Goal: Check status: Check status

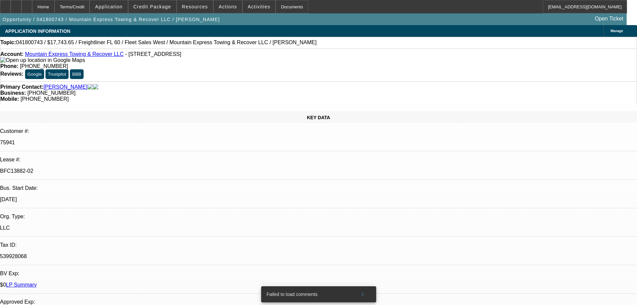
select select "0"
select select "2"
select select "0"
select select "6"
select select "0"
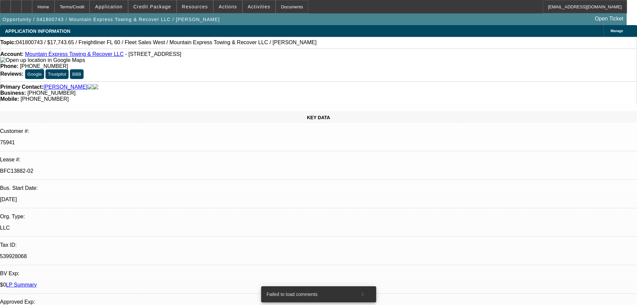
select select "2"
select select "0"
select select "6"
select select "0"
select select "2"
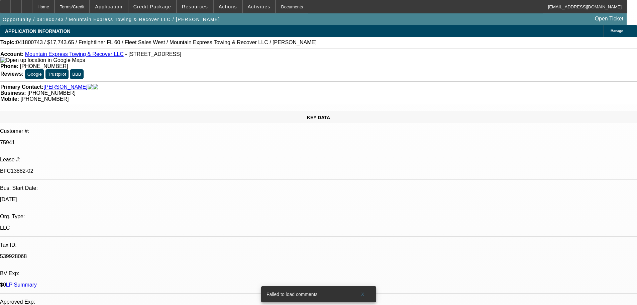
select select "0"
select select "6"
select select "0"
select select "2"
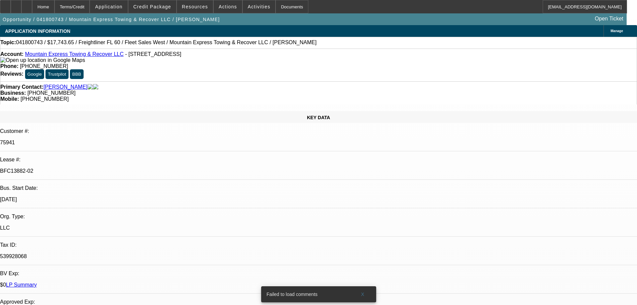
select select "0"
select select "6"
click at [37, 282] on link "LP Summary" at bounding box center [21, 285] width 31 height 6
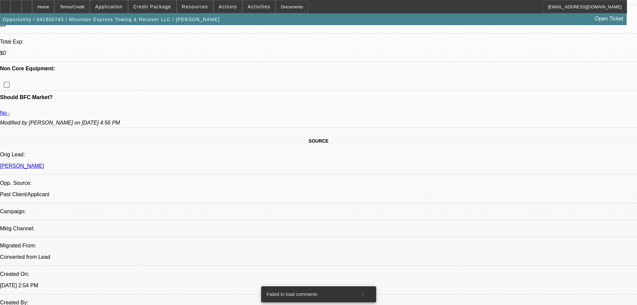
scroll to position [335, 0]
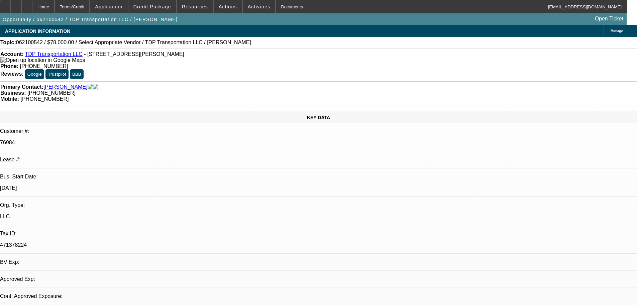
select select "0"
select select "2"
select select "0.1"
click at [37, 270] on link "LP Summary" at bounding box center [21, 273] width 31 height 6
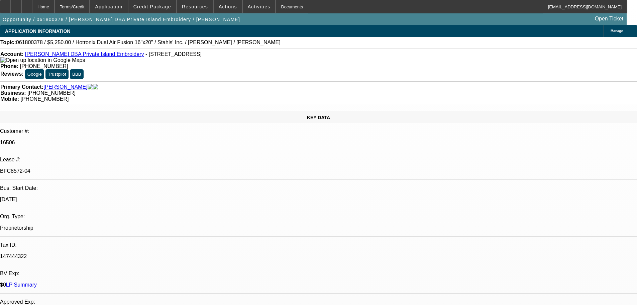
select select "0"
select select "2"
select select "0.1"
select select "4"
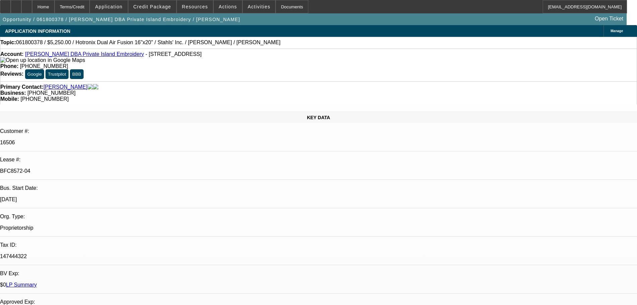
select select "0"
select select "2"
select select "0.1"
select select "2"
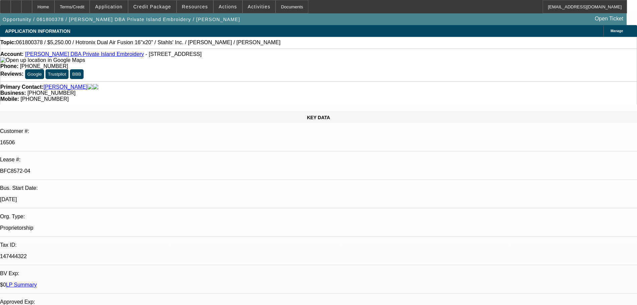
click at [96, 282] on div "$0 LP Summary" at bounding box center [318, 285] width 637 height 6
click at [37, 282] on link "LP Summary" at bounding box center [21, 285] width 31 height 6
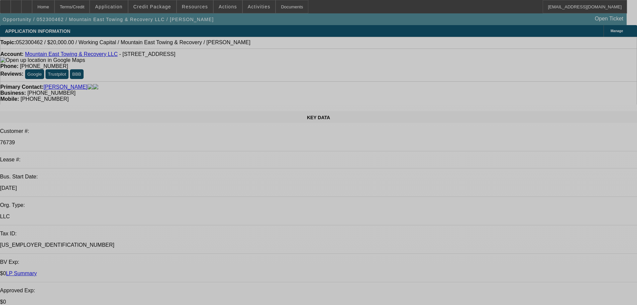
select select "0"
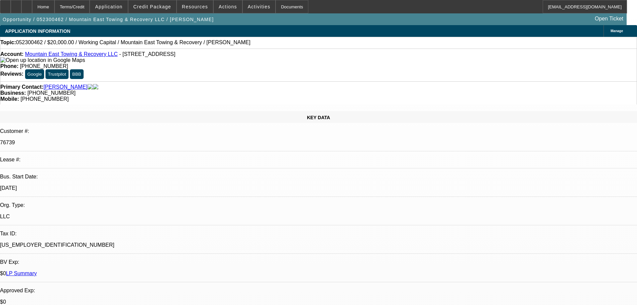
select select "0"
select select "2"
select select "0"
select select "6"
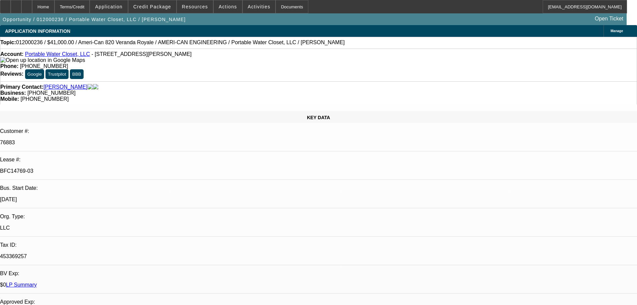
select select "0"
select select "0.1"
select select "4"
select select "0"
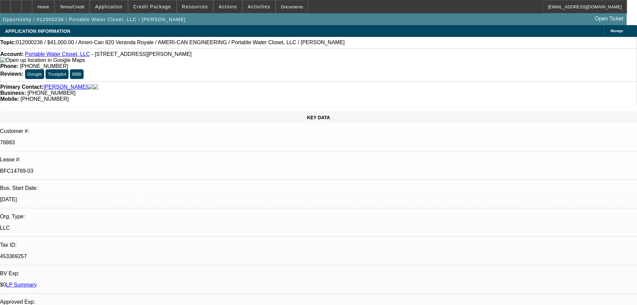
select select "0"
select select "0.1"
select select "4"
select select "0"
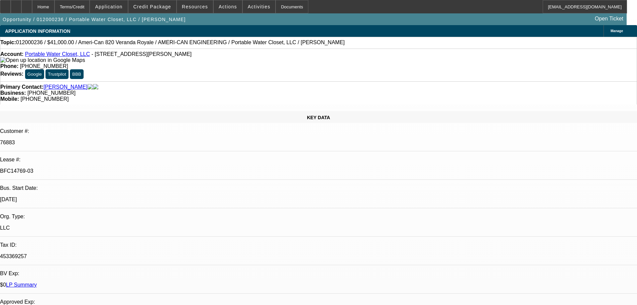
select select "0.1"
select select "4"
click at [37, 282] on link "LP Summary" at bounding box center [21, 285] width 31 height 6
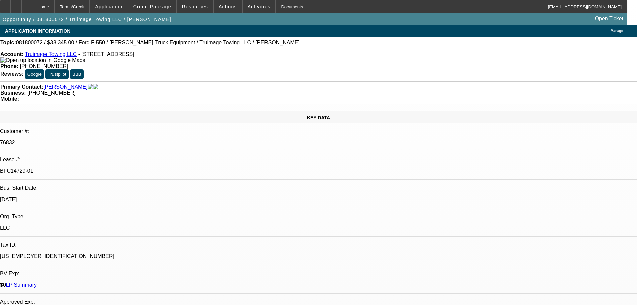
select select "0"
select select "2"
select select "0.1"
select select "4"
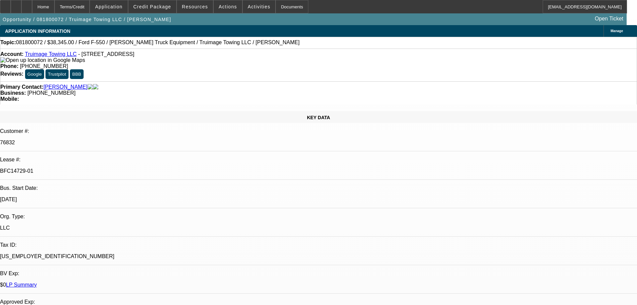
select select "0"
select select "2"
select select "0.1"
select select "4"
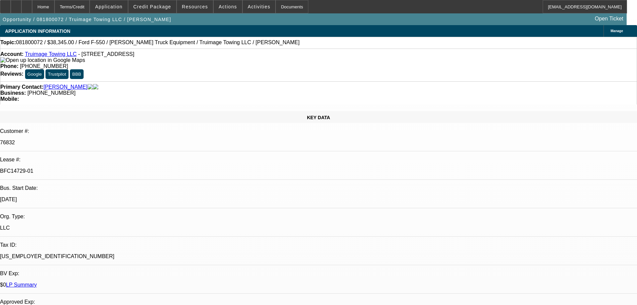
select select "0"
select select "2"
select select "0.1"
select select "4"
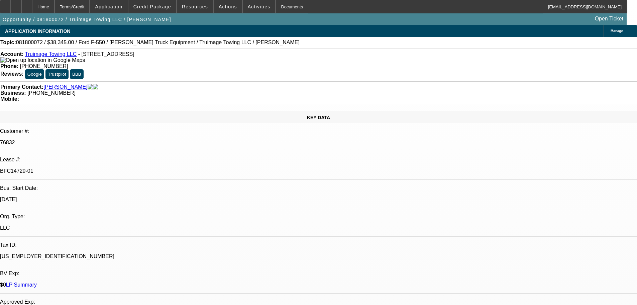
select select "0"
select select "2"
select select "0.1"
select select "4"
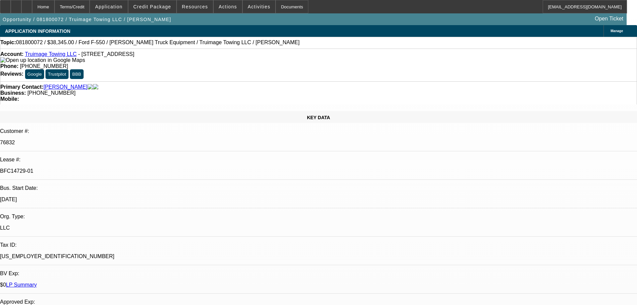
click at [37, 282] on link "LP Summary" at bounding box center [21, 285] width 31 height 6
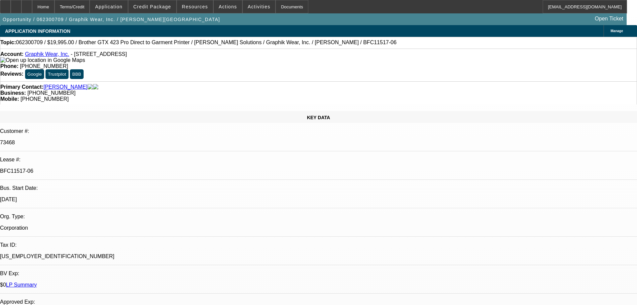
select select "0"
select select "6"
select select "0"
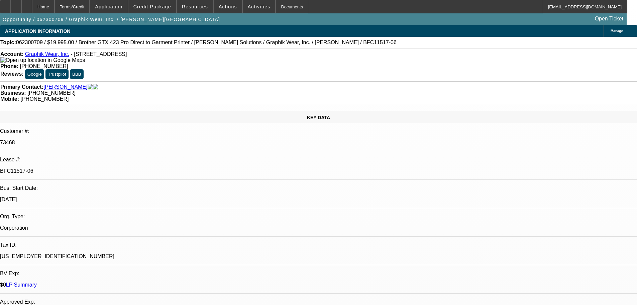
select select "0"
select select "6"
select select "0"
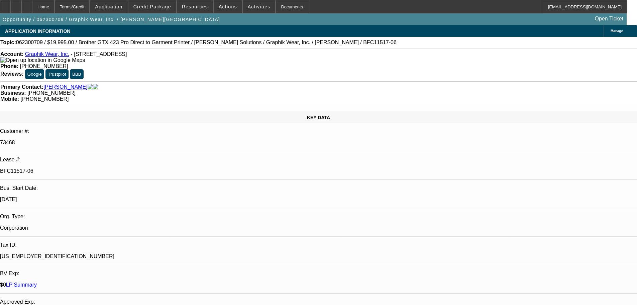
select select "0"
select select "6"
click at [37, 282] on link "LP Summary" at bounding box center [21, 285] width 31 height 6
